Goal: Task Accomplishment & Management: Manage account settings

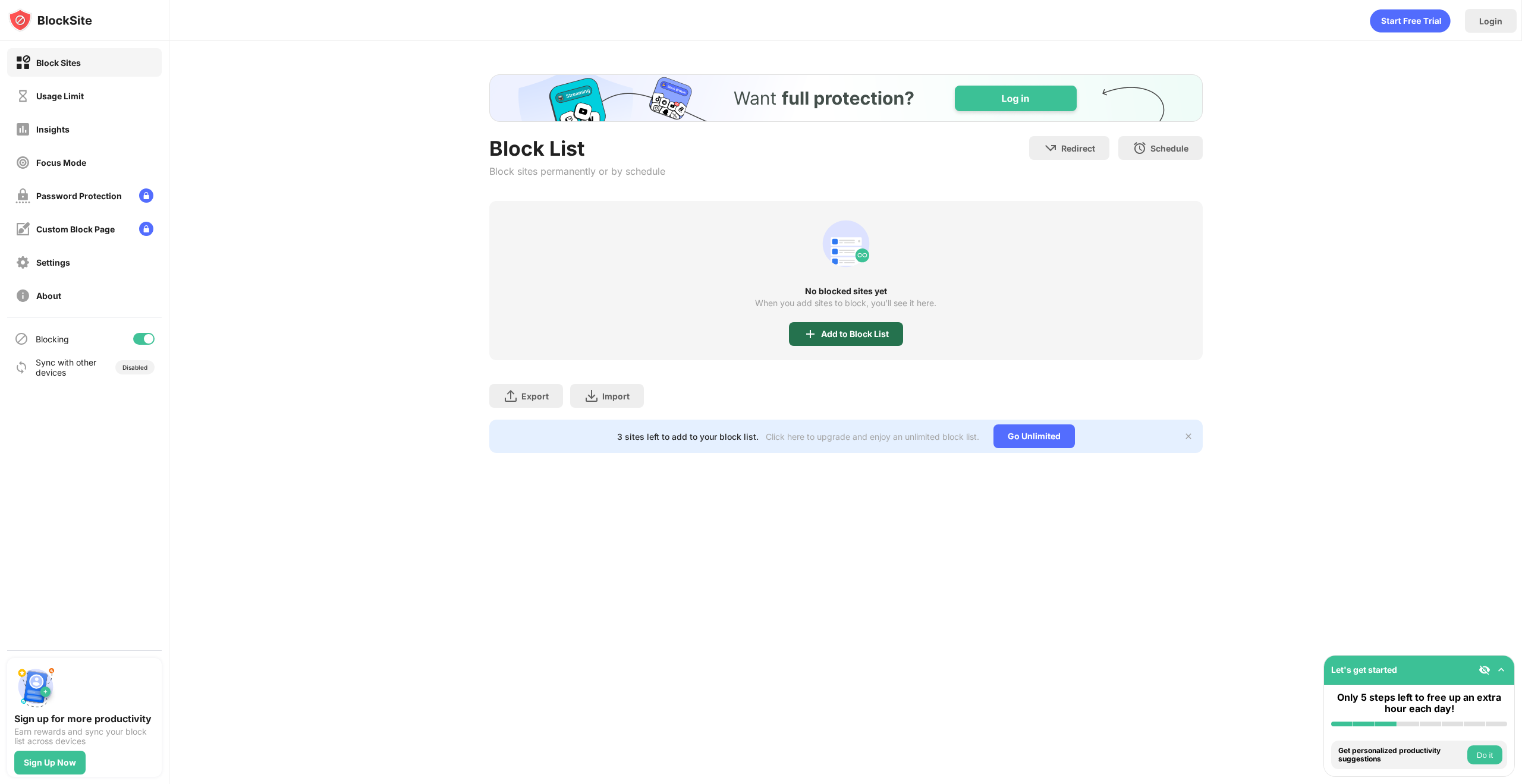
click at [872, 334] on div "Add to Block List" at bounding box center [855, 334] width 67 height 9
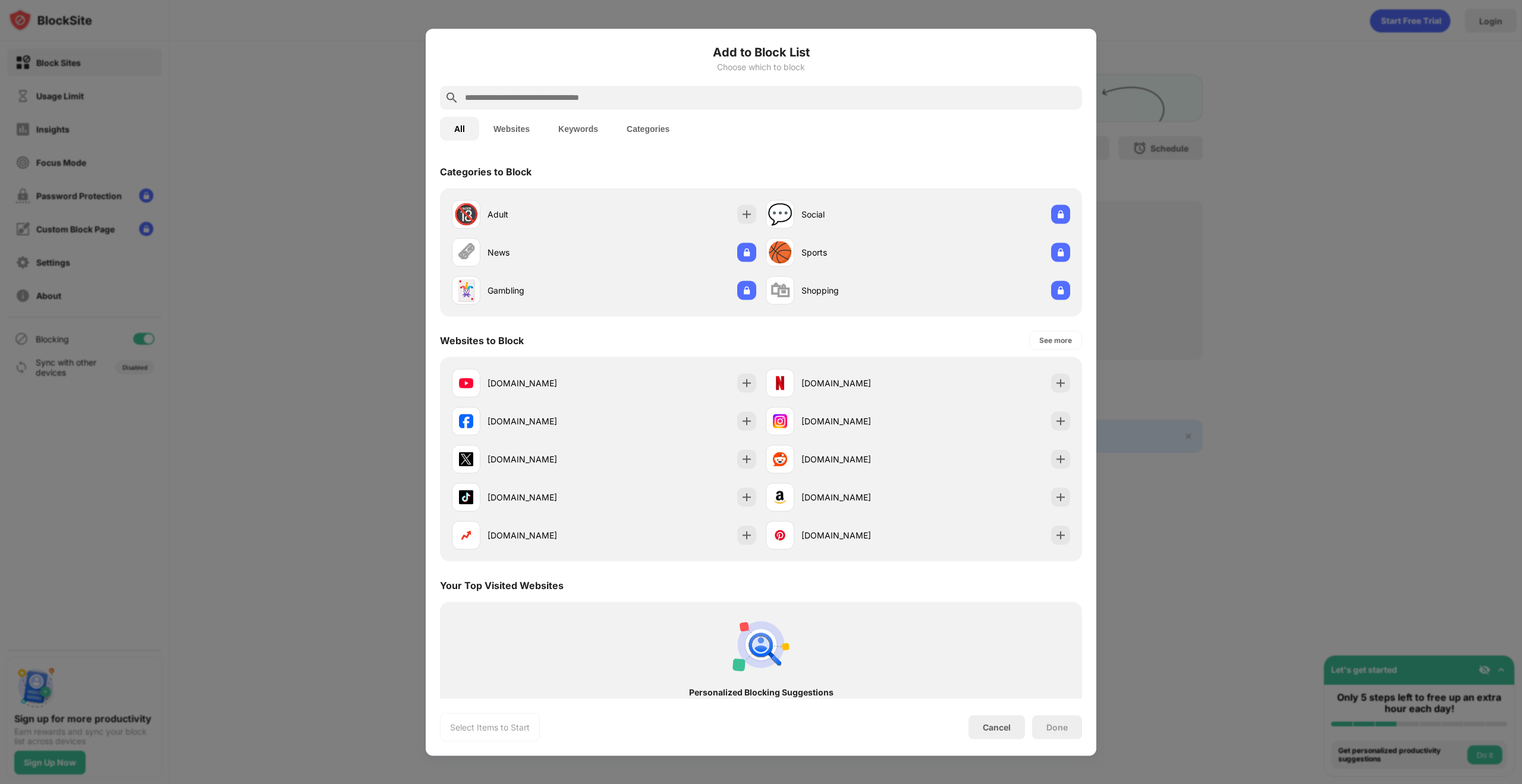
click at [761, 108] on div at bounding box center [761, 98] width 643 height 24
click at [757, 99] on input "text" at bounding box center [771, 97] width 614 height 14
click at [741, 215] on img at bounding box center [747, 214] width 12 height 12
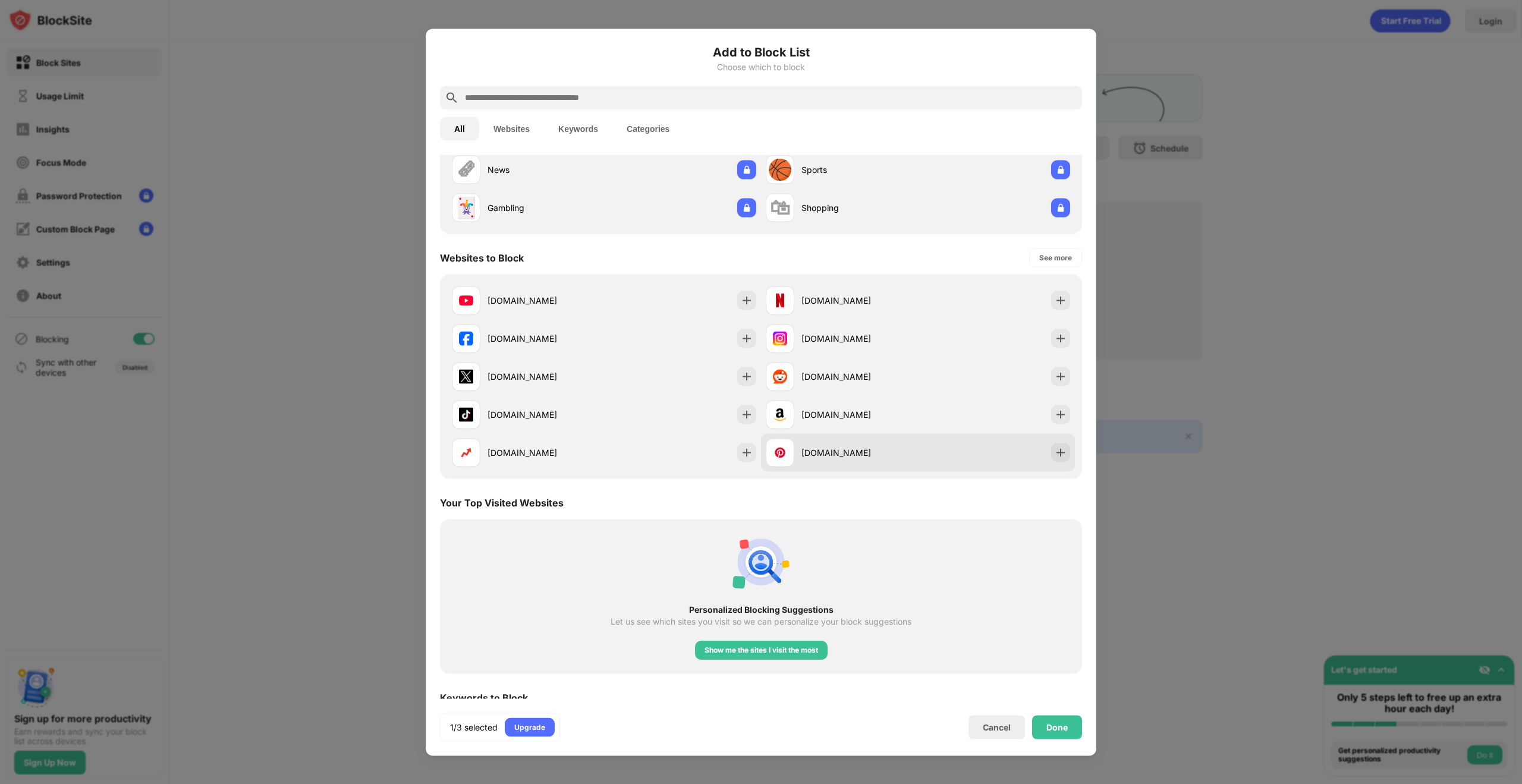
scroll to position [119, 0]
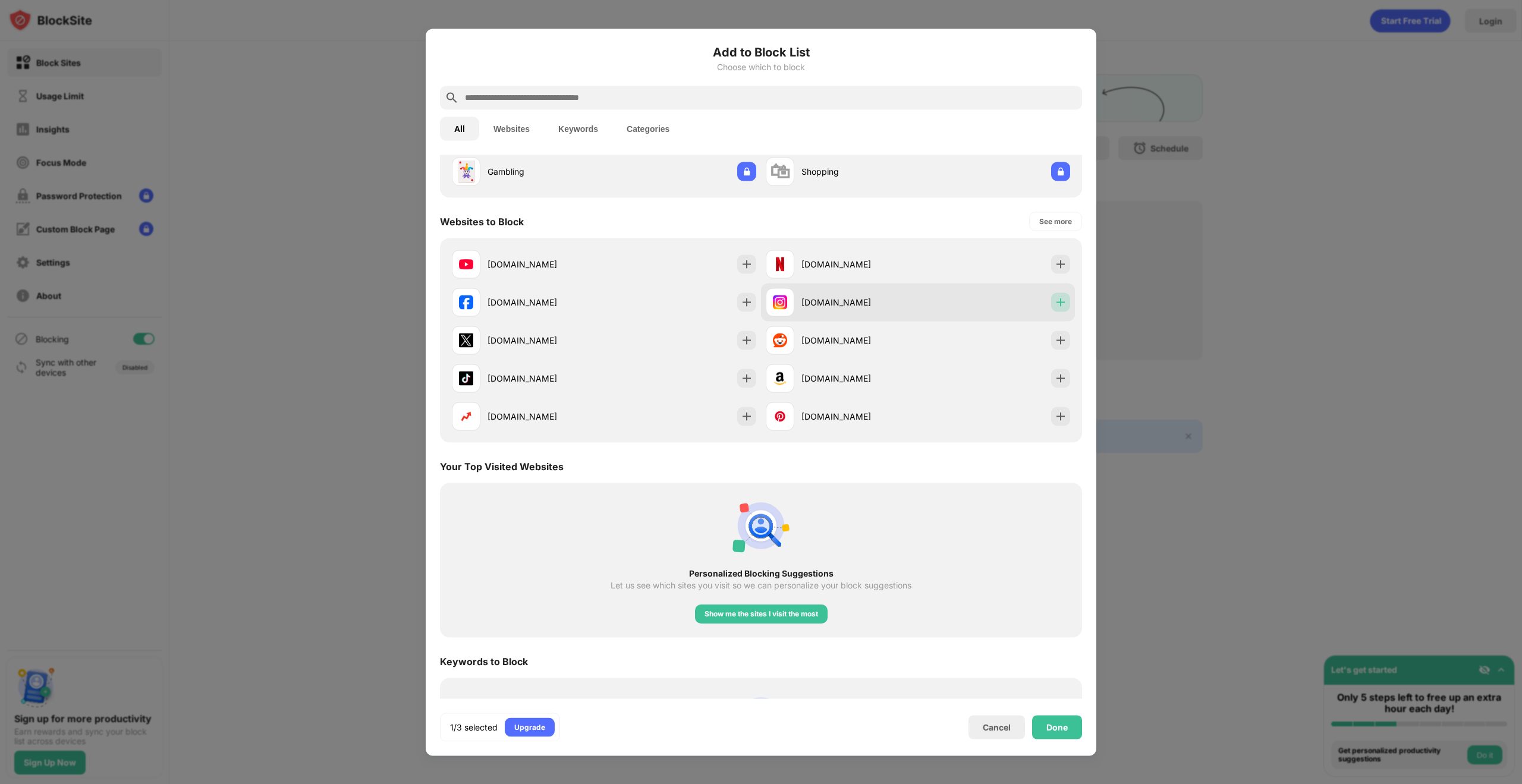
click at [1055, 299] on img at bounding box center [1061, 302] width 12 height 12
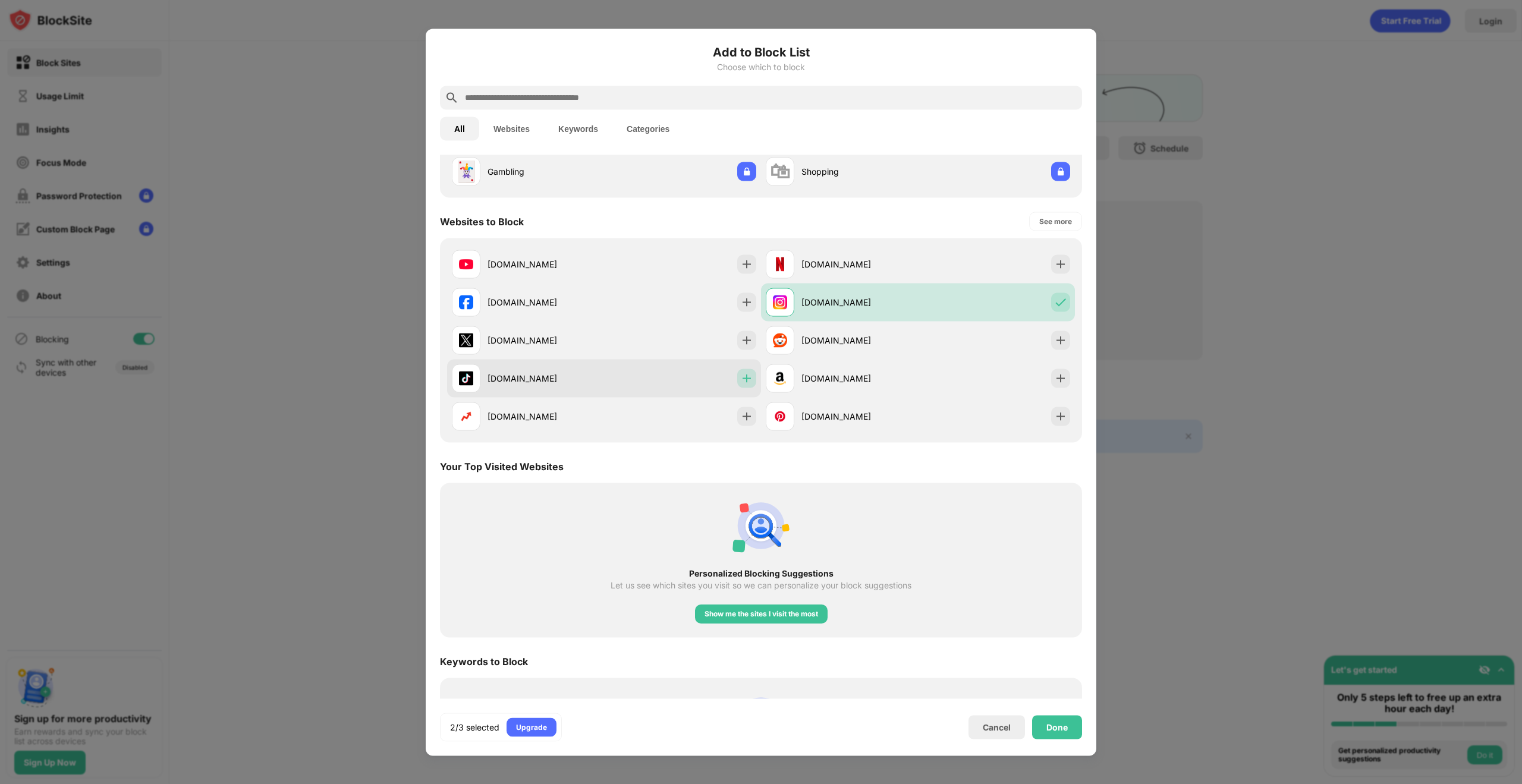
click at [745, 378] on img at bounding box center [747, 378] width 12 height 12
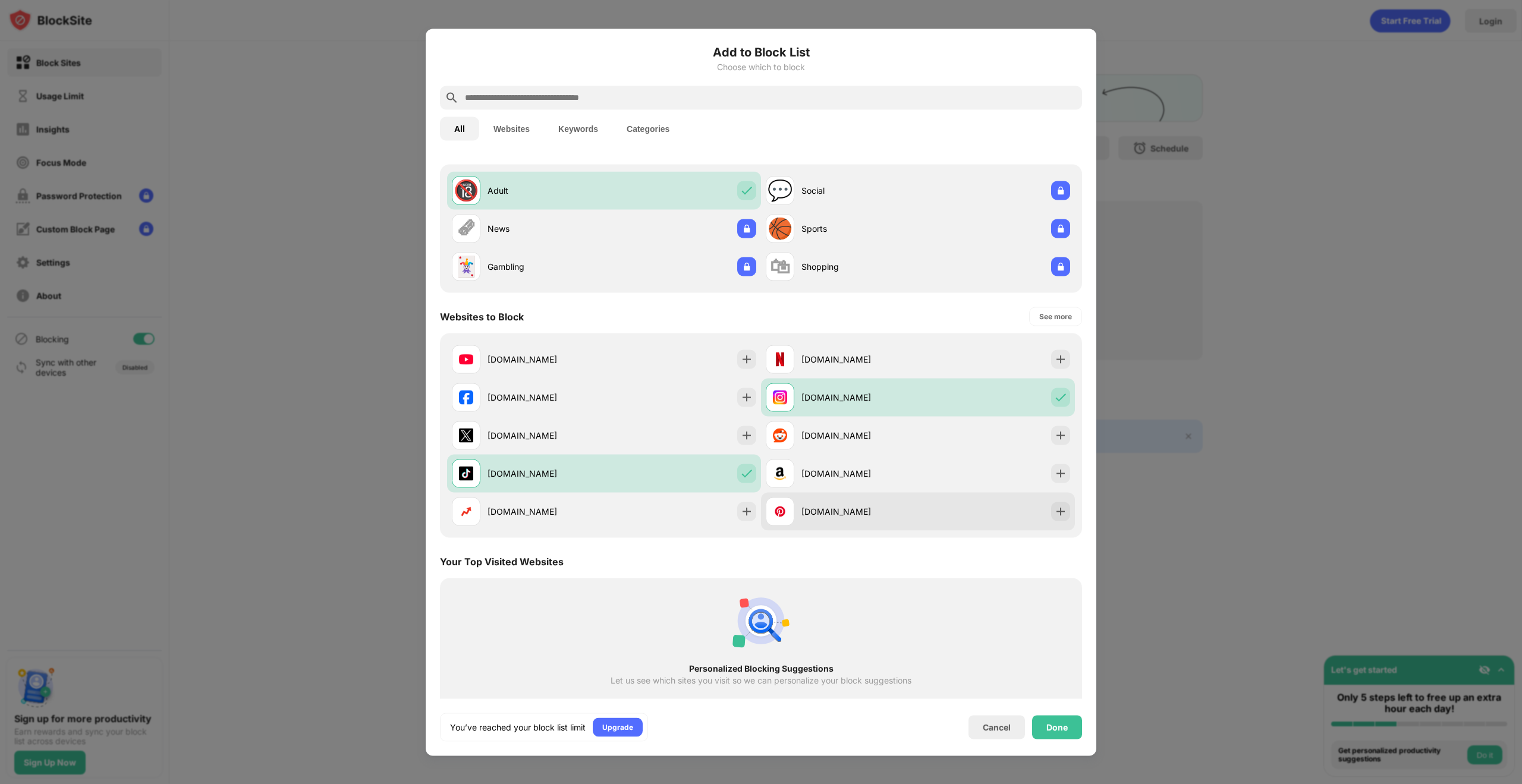
scroll to position [0, 0]
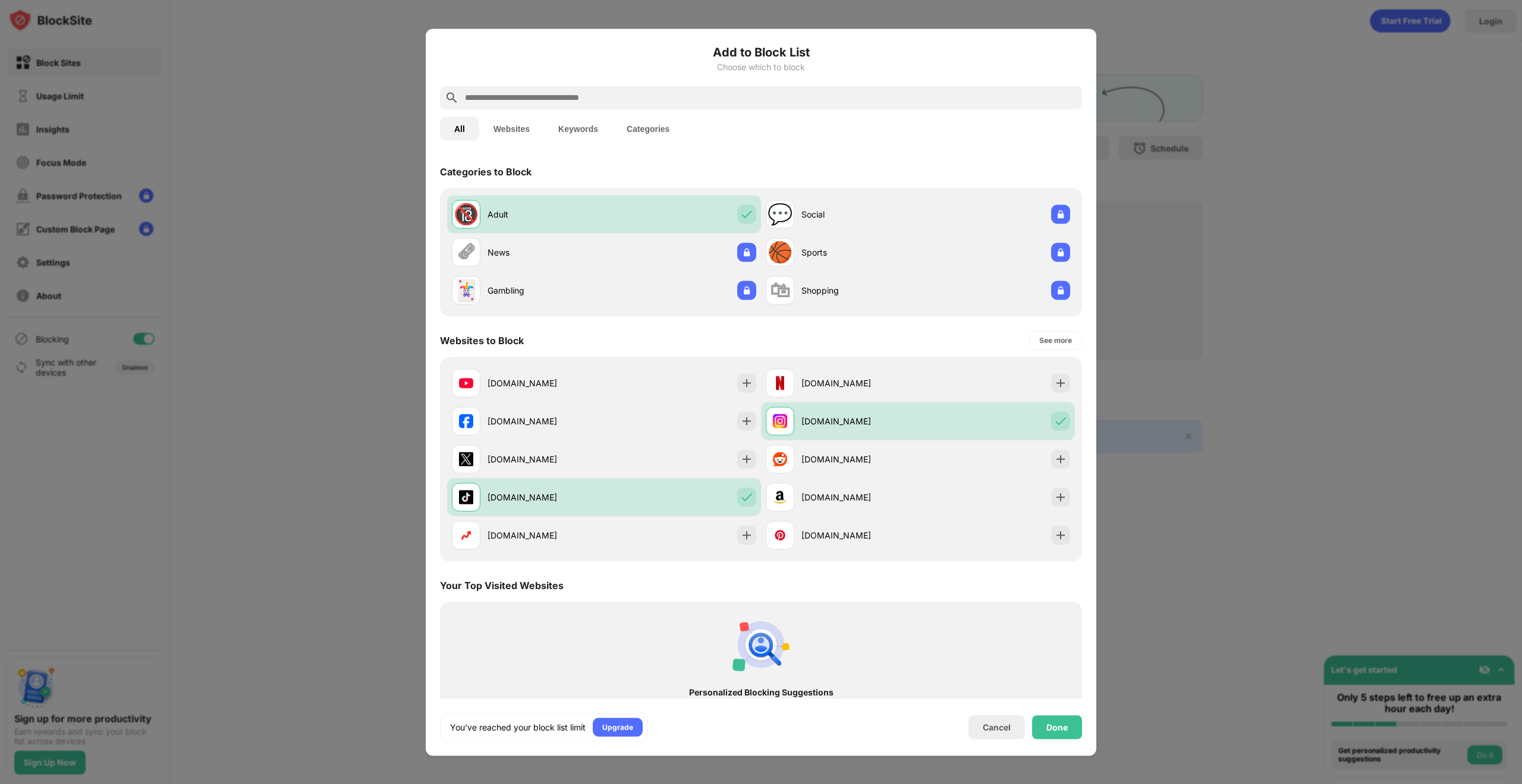
click at [678, 103] on input "text" at bounding box center [771, 97] width 614 height 14
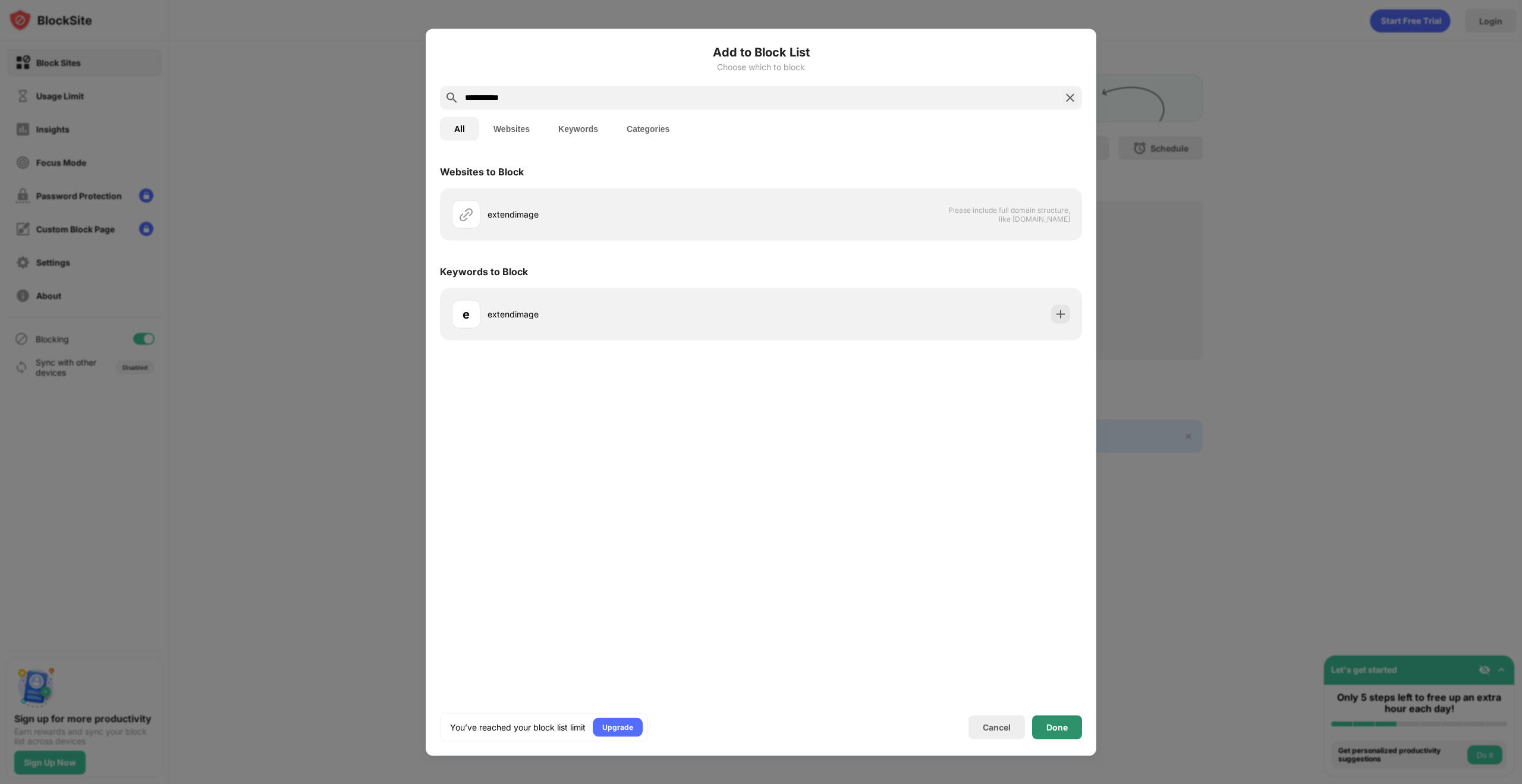
type input "**********"
click at [1058, 727] on div "Done" at bounding box center [1057, 727] width 21 height 9
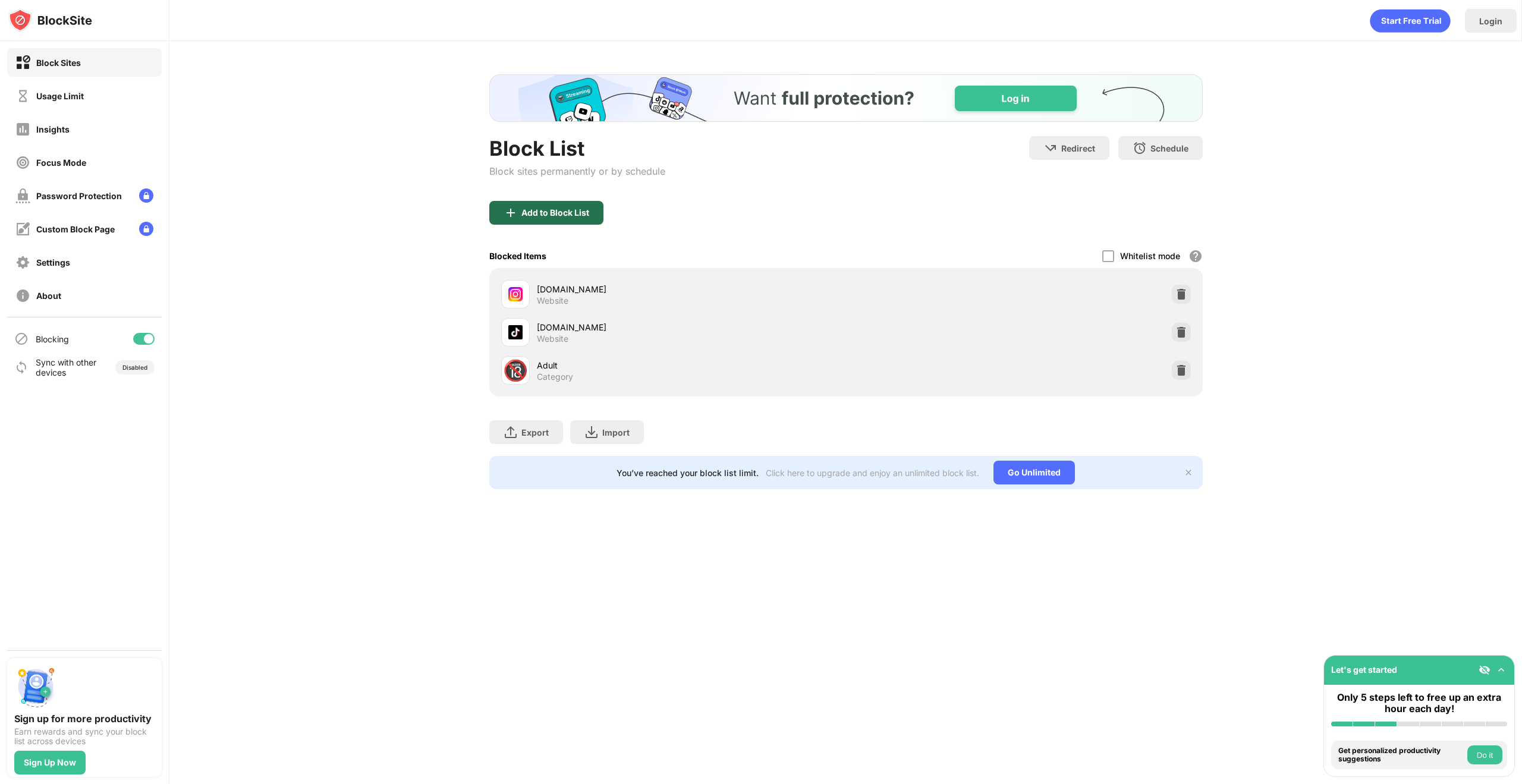
click at [578, 207] on div "Add to Block List" at bounding box center [546, 212] width 114 height 24
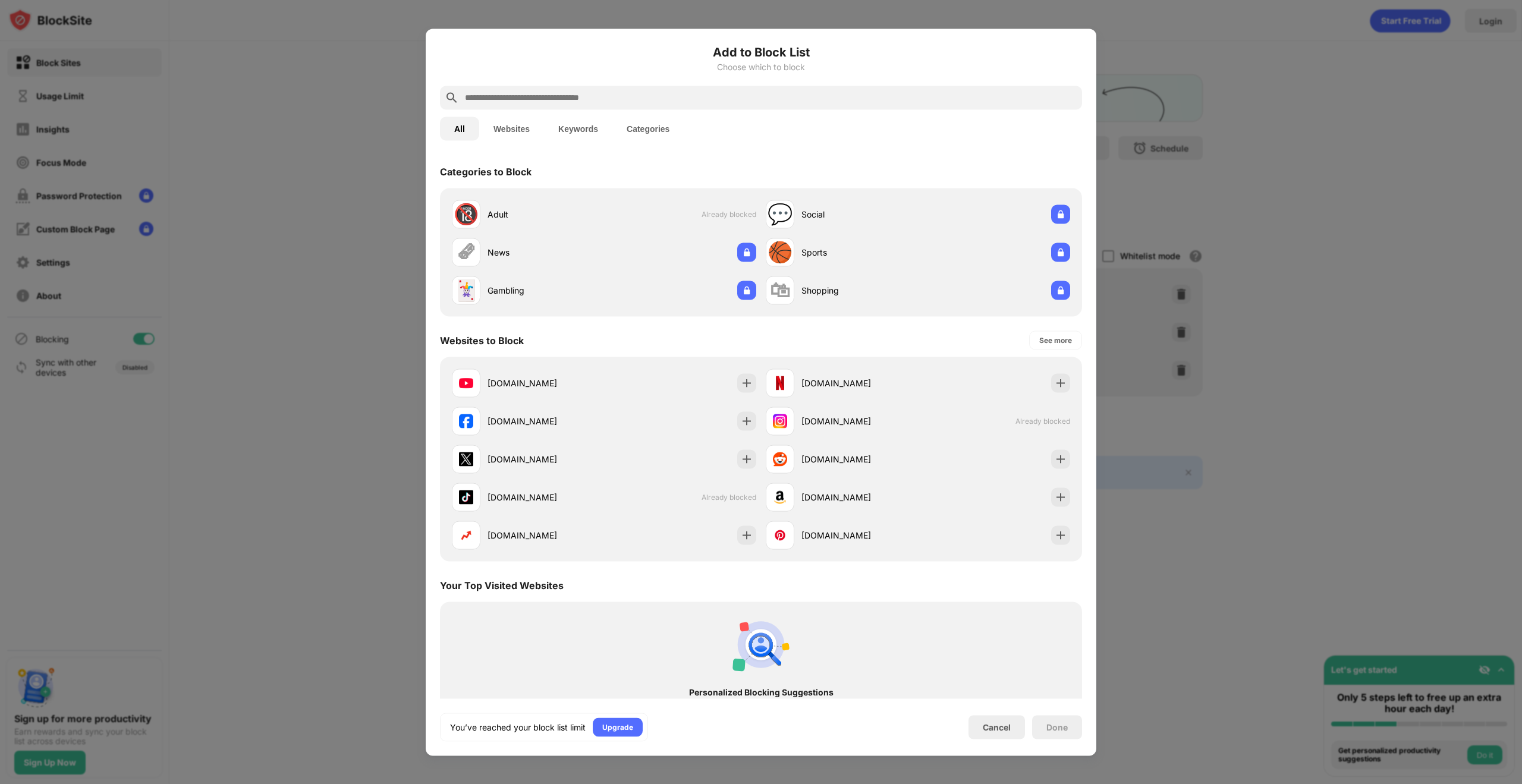
click at [619, 95] on input "text" at bounding box center [771, 97] width 614 height 14
paste input "**********"
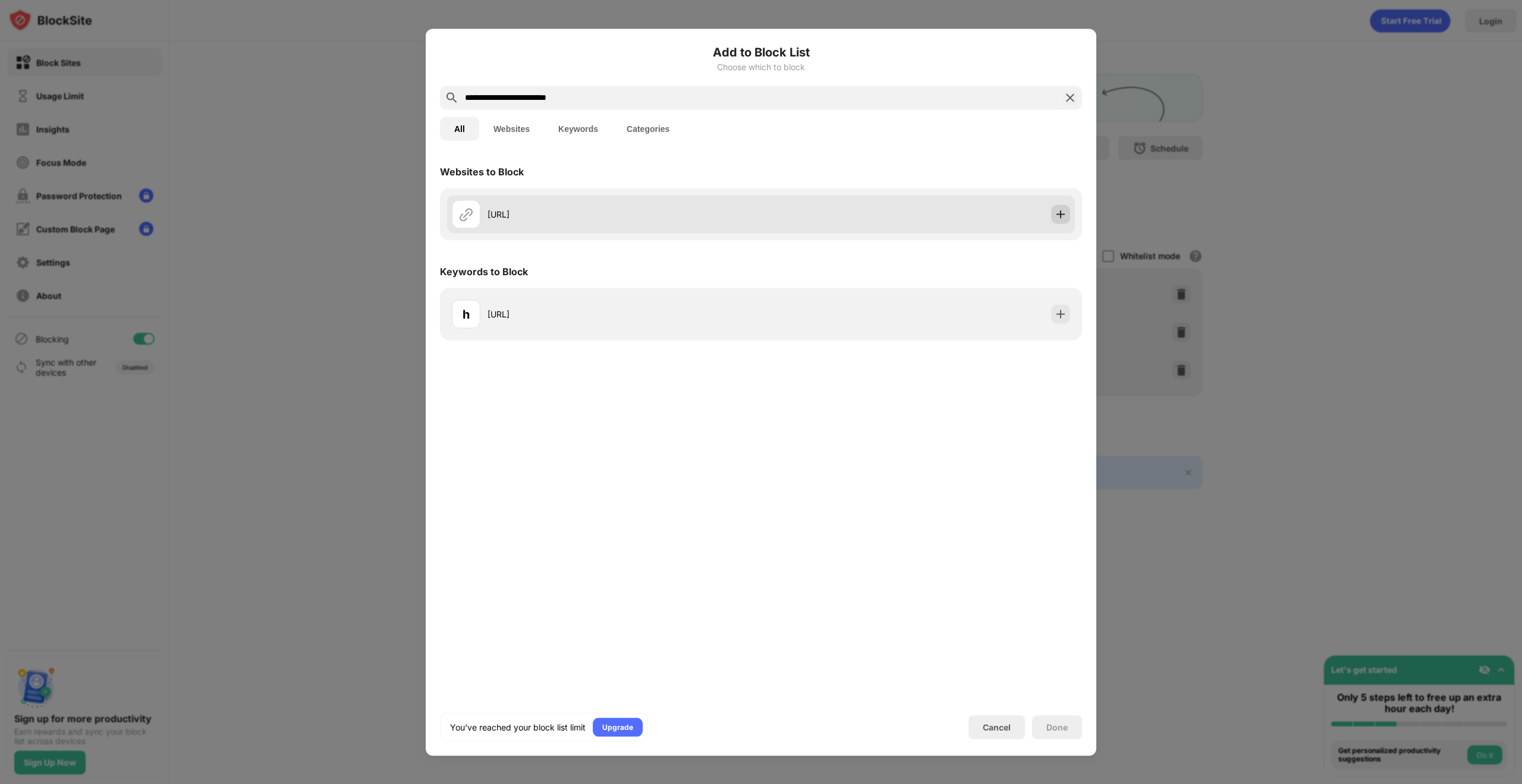
type input "**********"
click at [1055, 212] on img at bounding box center [1061, 214] width 12 height 12
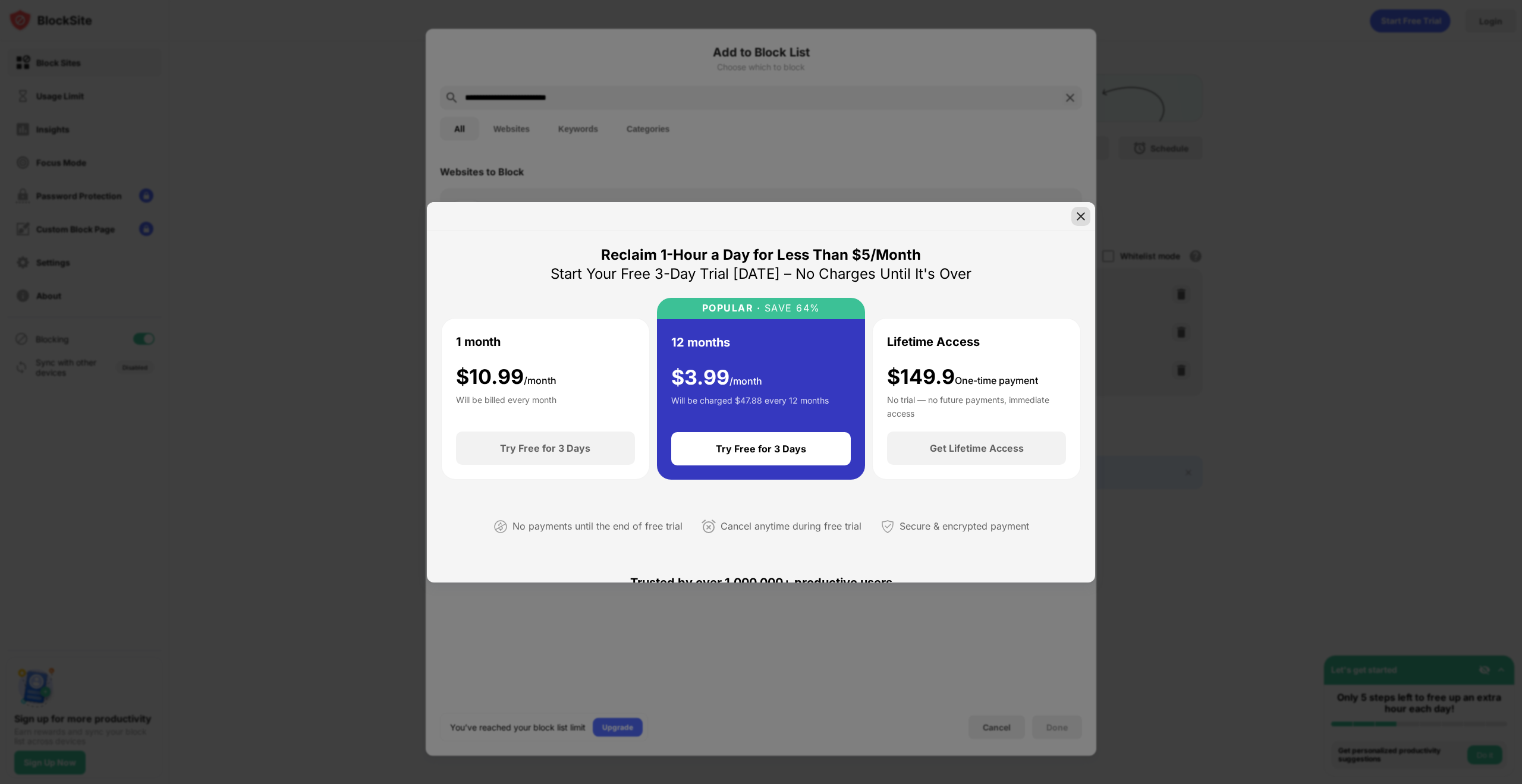
click at [1082, 211] on img at bounding box center [1081, 217] width 12 height 12
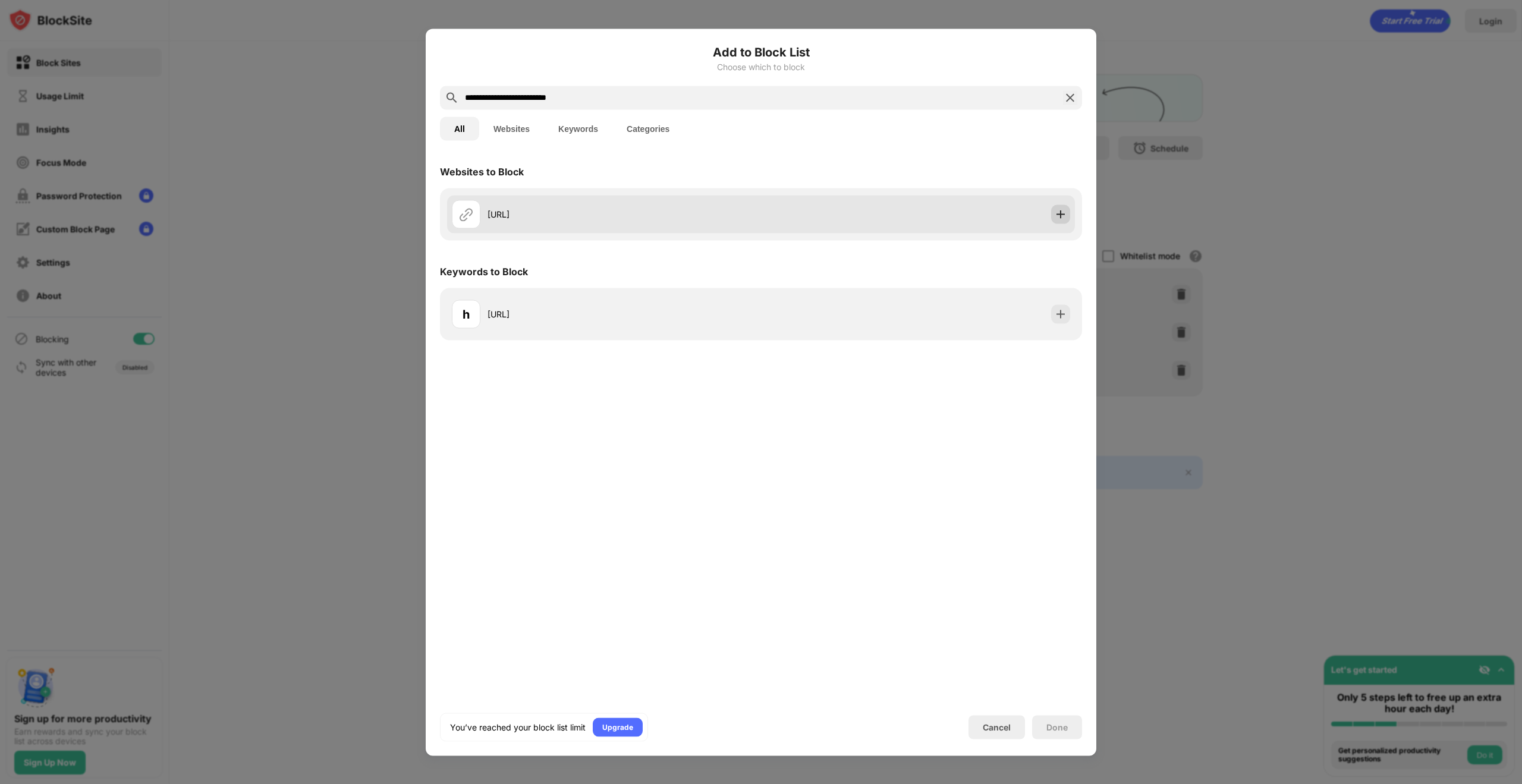
click at [1063, 212] on img at bounding box center [1061, 214] width 12 height 12
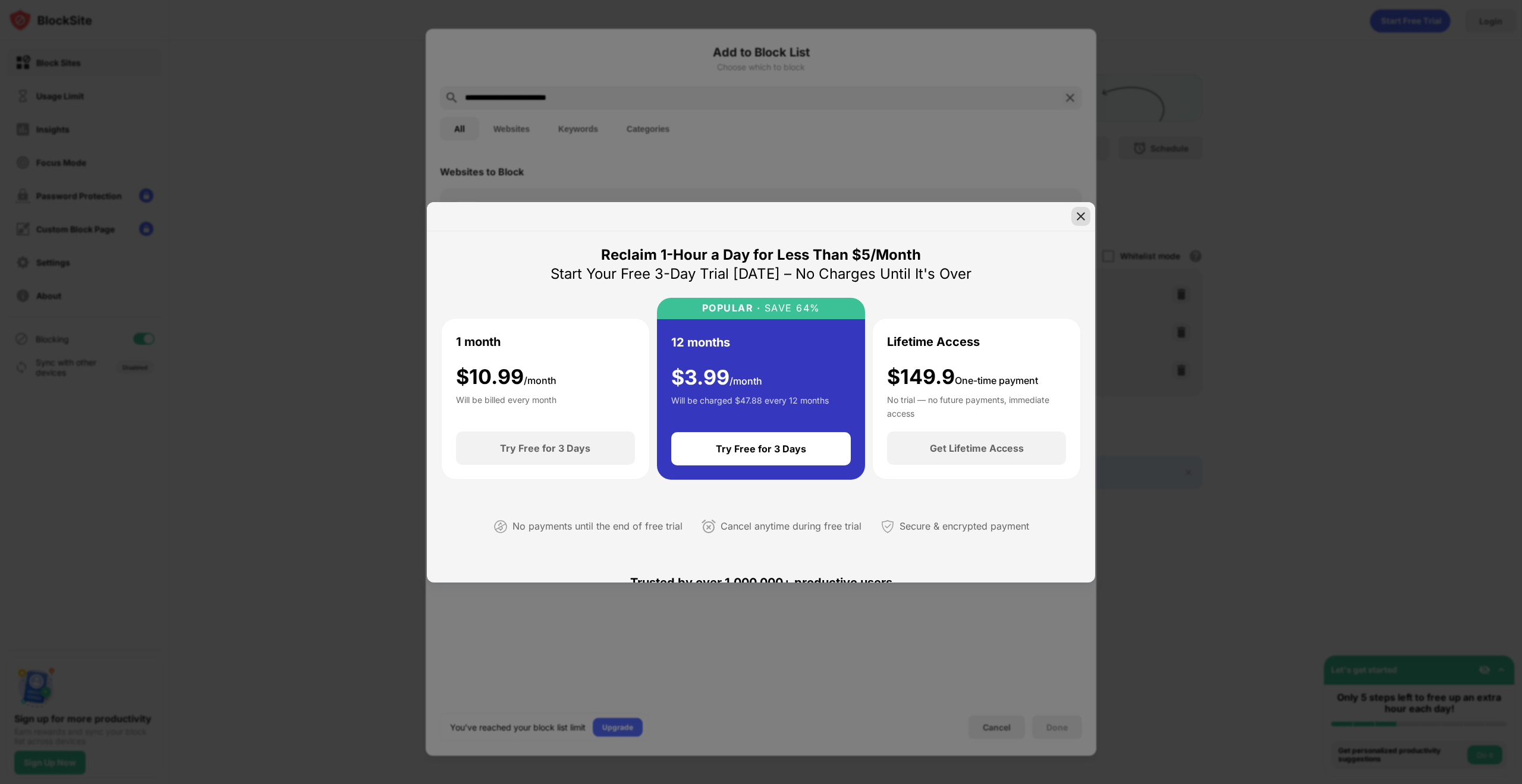
click at [1084, 211] on img at bounding box center [1081, 217] width 12 height 12
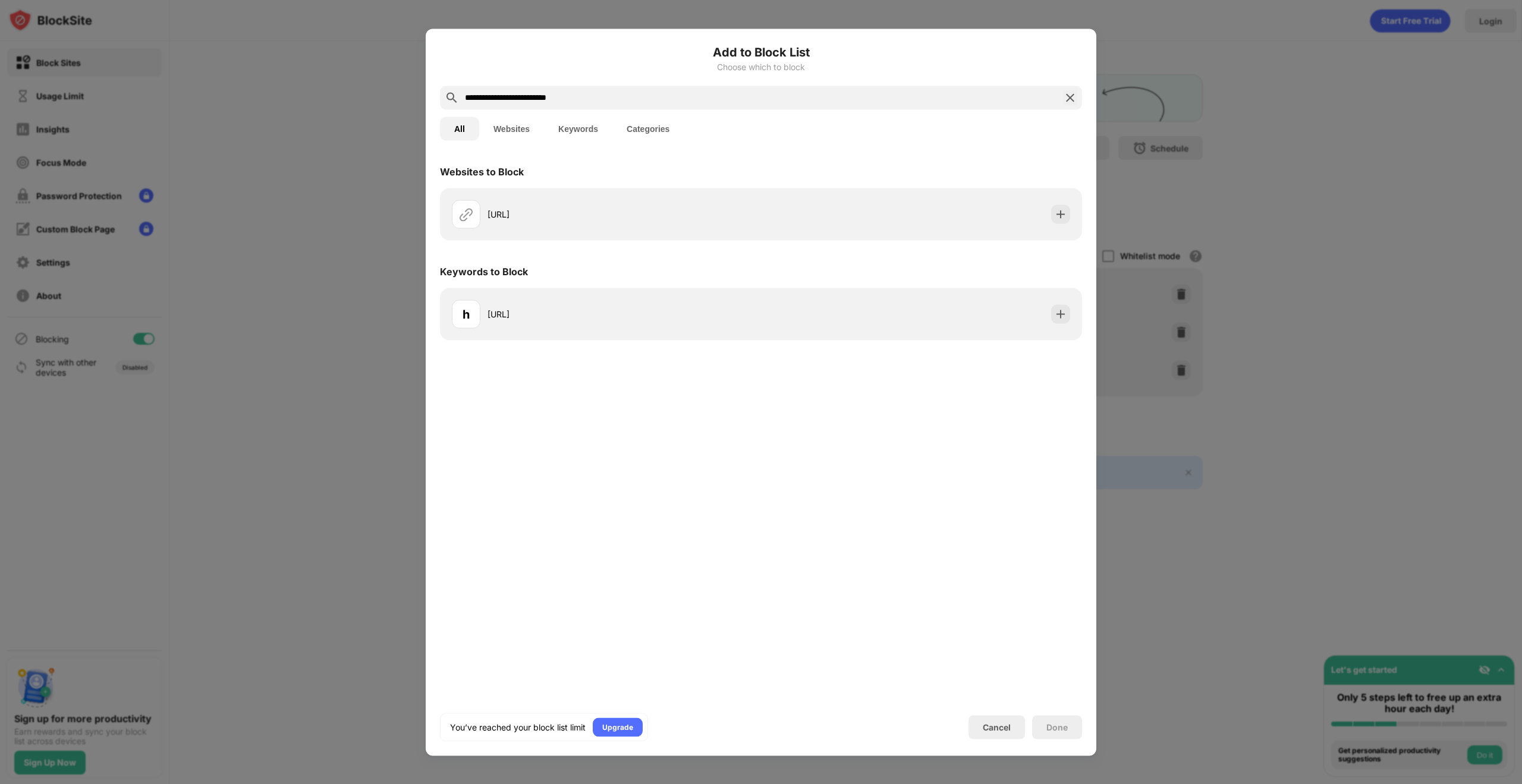
click at [1165, 60] on div at bounding box center [761, 392] width 1522 height 784
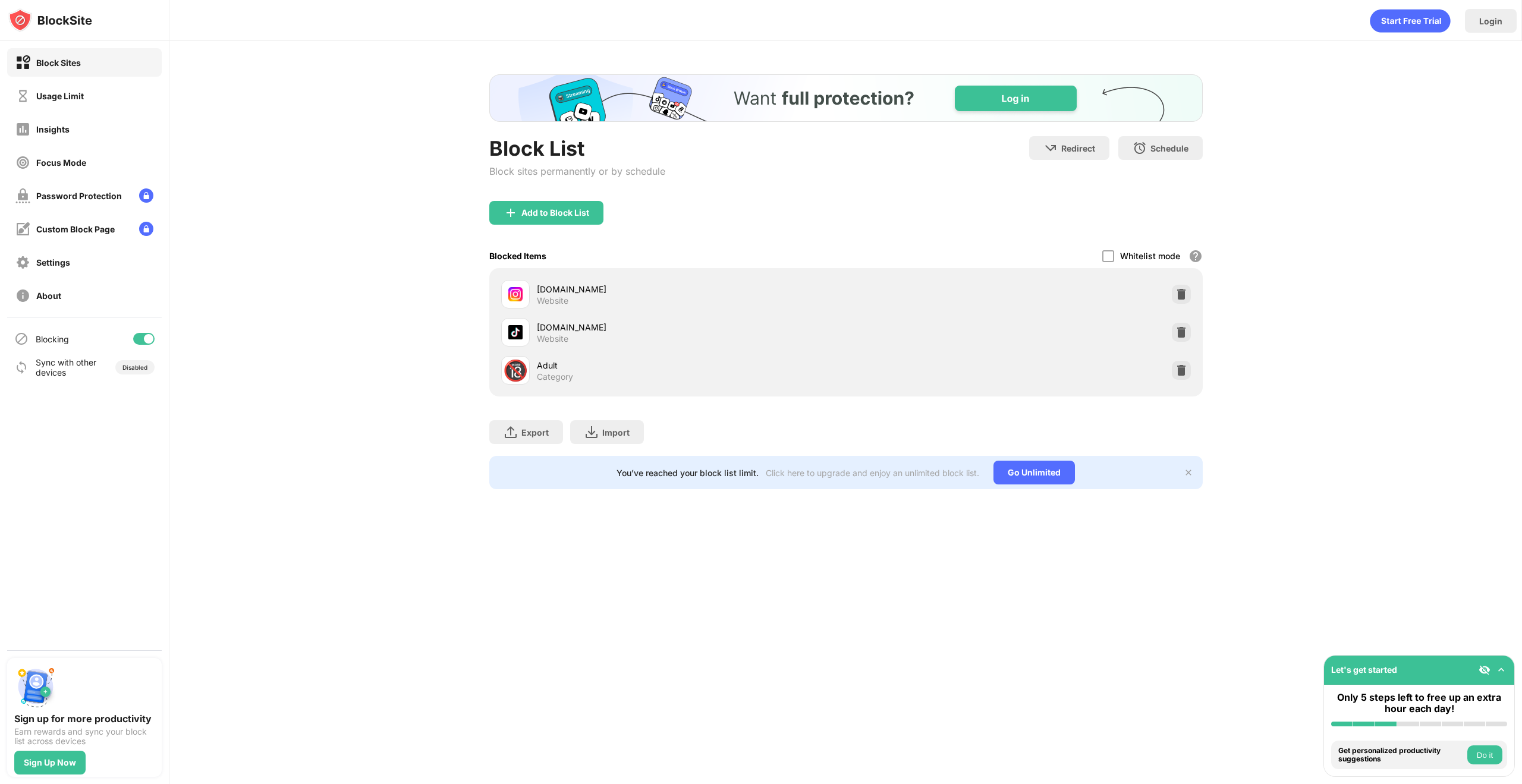
click at [1186, 473] on img at bounding box center [1188, 472] width 9 height 9
click at [1179, 299] on img at bounding box center [1181, 294] width 12 height 12
